Goal: Find contact information: Find contact information

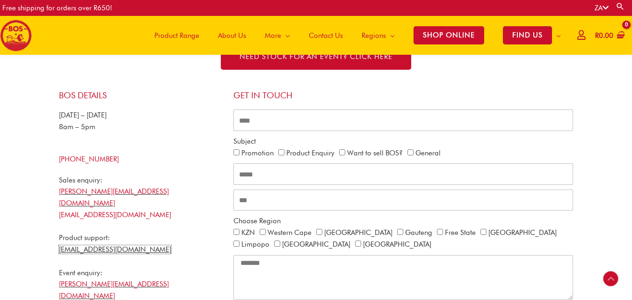
scroll to position [273, 0]
